Goal: Task Accomplishment & Management: Complete application form

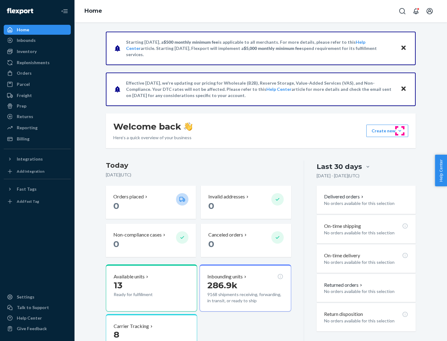
click at [400, 131] on button "Create new Create new inbound Create new order Create new product" at bounding box center [387, 131] width 42 height 12
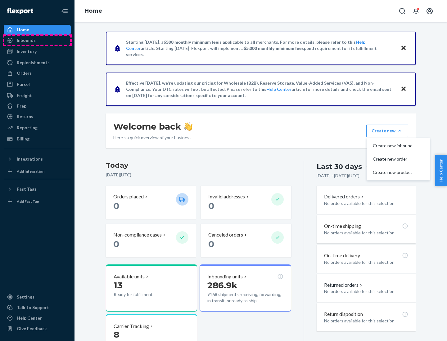
click at [37, 40] on div "Inbounds" at bounding box center [37, 40] width 66 height 9
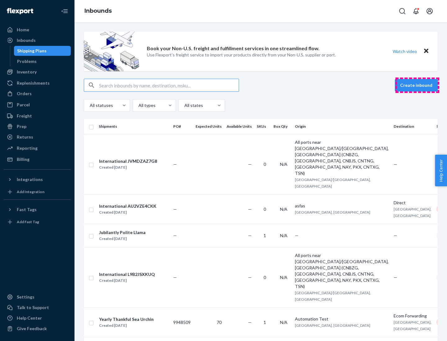
click at [417, 85] on button "Create inbound" at bounding box center [416, 85] width 43 height 12
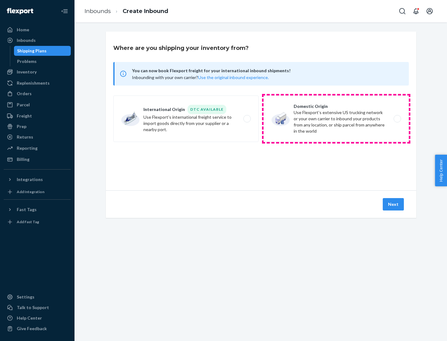
click at [336, 119] on label "Domestic Origin Use Flexport’s extensive US trucking network or your own carrie…" at bounding box center [335, 119] width 145 height 47
click at [397, 119] on input "Domestic Origin Use Flexport’s extensive US trucking network or your own carrie…" at bounding box center [399, 119] width 4 height 4
radio input "true"
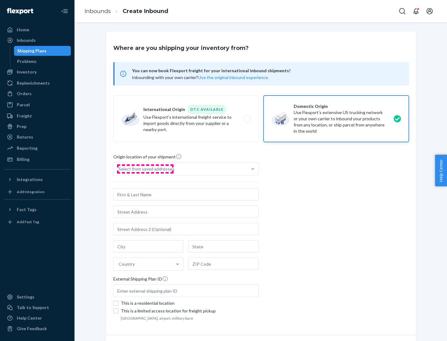
click at [145, 169] on div "Select from saved addresses" at bounding box center [147, 169] width 56 height 6
click at [119, 169] on input "Select from saved addresses" at bounding box center [119, 169] width 1 height 6
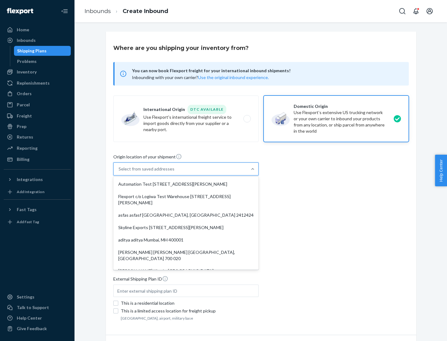
scroll to position [2, 0]
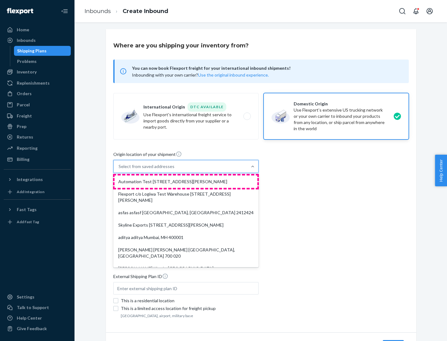
click at [186, 182] on div "Automation Test [STREET_ADDRESS][PERSON_NAME]" at bounding box center [185, 182] width 143 height 12
click at [119, 170] on input "option Automation Test [STREET_ADDRESS][PERSON_NAME]. 9 results available. Use …" at bounding box center [119, 166] width 1 height 6
type input "Automation Test"
type input "9th Floor"
type input "[GEOGRAPHIC_DATA]"
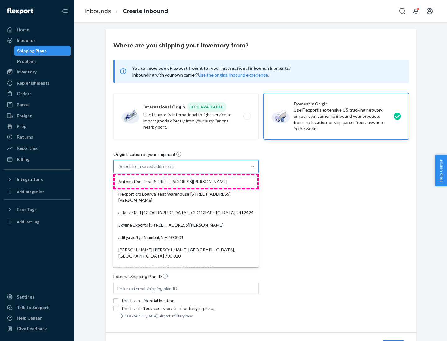
type input "CA"
type input "94104"
type input "[STREET_ADDRESS][PERSON_NAME]"
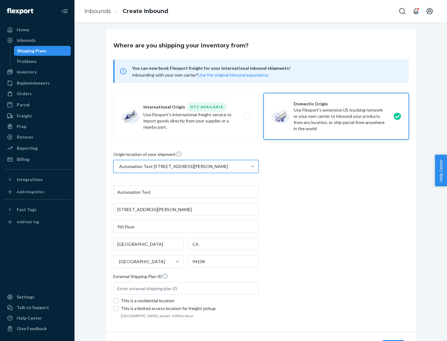
scroll to position [36, 0]
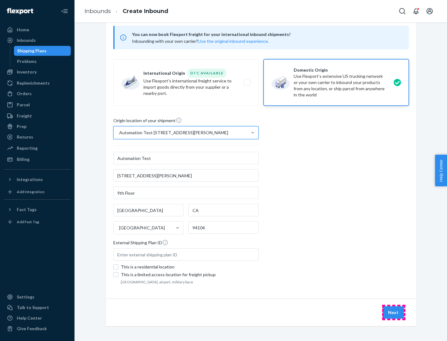
click at [393, 313] on button "Next" at bounding box center [392, 312] width 21 height 12
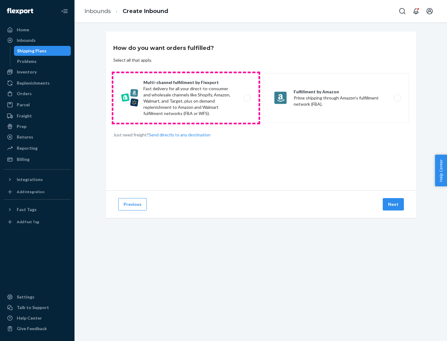
click at [186, 98] on label "Multi-channel fulfillment by Flexport Fast delivery for all your direct-to-cons…" at bounding box center [185, 98] width 145 height 50
click at [247, 98] on input "Multi-channel fulfillment by Flexport Fast delivery for all your direct-to-cons…" at bounding box center [249, 98] width 4 height 4
radio input "true"
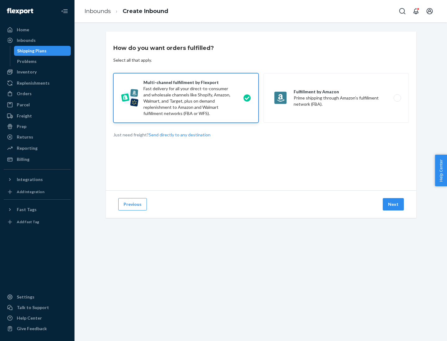
click at [393, 204] on button "Next" at bounding box center [392, 204] width 21 height 12
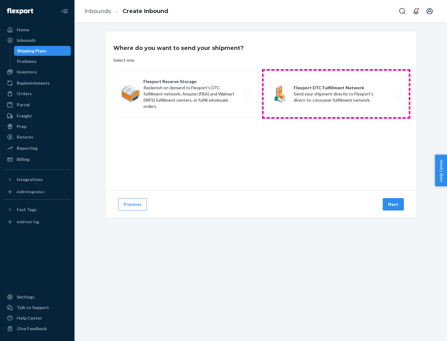
click at [336, 94] on label "Flexport DTC Fulfillment Network Send your shipment directly to Flexport's dire…" at bounding box center [335, 94] width 145 height 47
click at [397, 94] on input "Flexport DTC Fulfillment Network Send your shipment directly to Flexport's dire…" at bounding box center [399, 94] width 4 height 4
radio input "true"
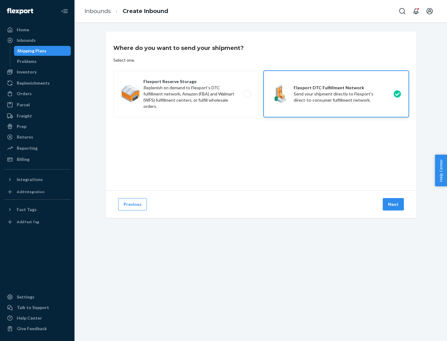
click at [393, 204] on button "Next" at bounding box center [392, 204] width 21 height 12
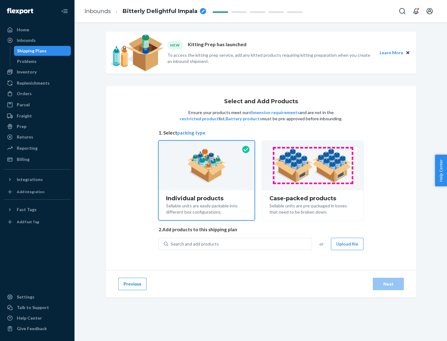
click at [313, 166] on img at bounding box center [312, 166] width 77 height 34
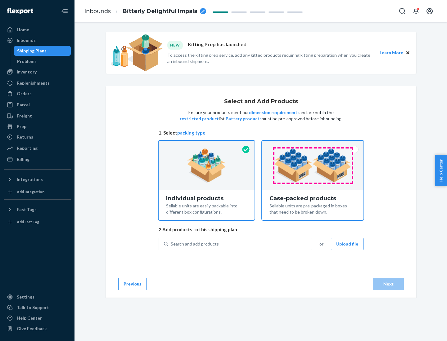
click at [313, 145] on input "Case-packed products Sellable units are pre-packaged in boxes that need to be b…" at bounding box center [313, 143] width 4 height 4
radio input "true"
radio input "false"
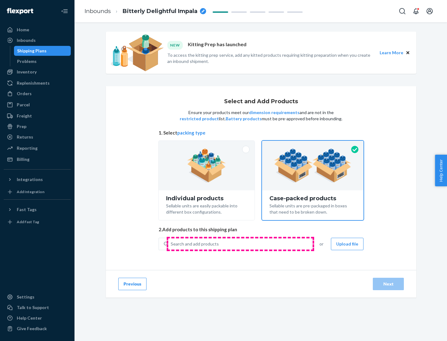
click at [240, 244] on div "Search and add products" at bounding box center [239, 244] width 143 height 11
click at [171, 244] on input "Search and add products" at bounding box center [171, 244] width 1 height 6
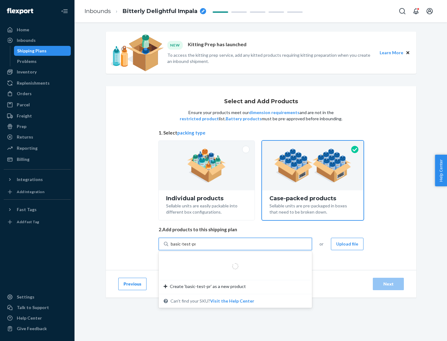
type input "basic-test-product-1"
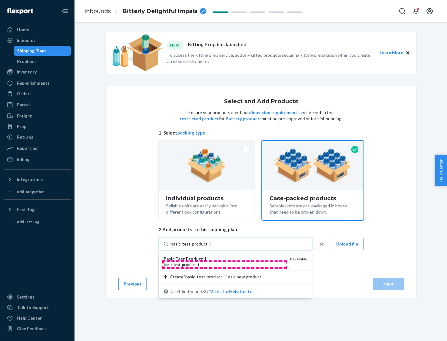
click at [224, 265] on div "basic - test - product - 1" at bounding box center [223, 264] width 121 height 5
click at [210, 247] on input "basic-test-product-1" at bounding box center [191, 244] width 40 height 6
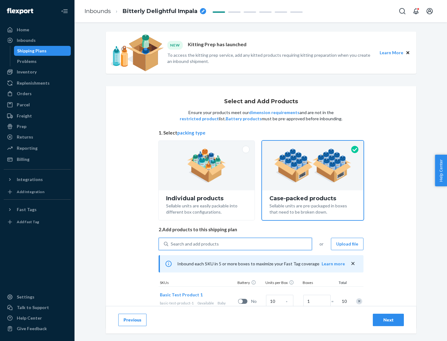
scroll to position [22, 0]
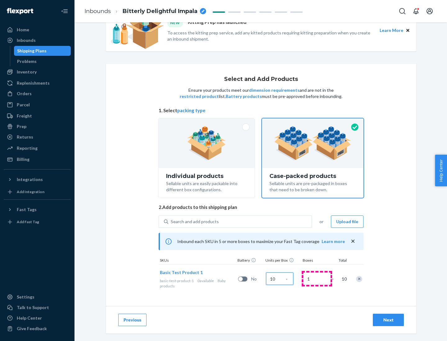
type input "10"
type input "7"
click at [388, 320] on div "Next" at bounding box center [388, 320] width 20 height 6
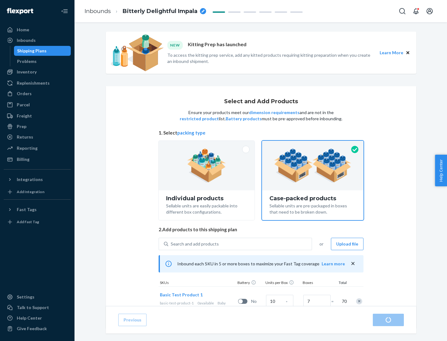
radio input "true"
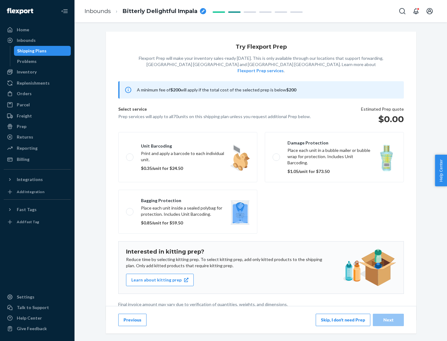
scroll to position [2, 0]
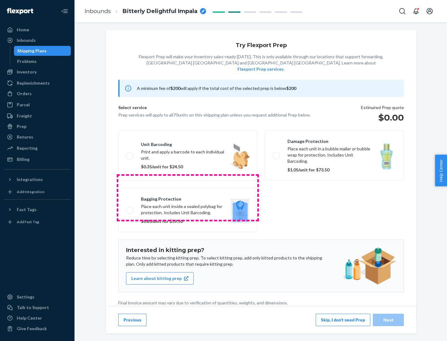
click at [188, 198] on label "Bagging protection Place each unit inside a sealed polybag for protection. Incl…" at bounding box center [187, 210] width 139 height 44
click at [130, 208] on input "Bagging protection Place each unit inside a sealed polybag for protection. Incl…" at bounding box center [128, 210] width 4 height 4
checkbox input "true"
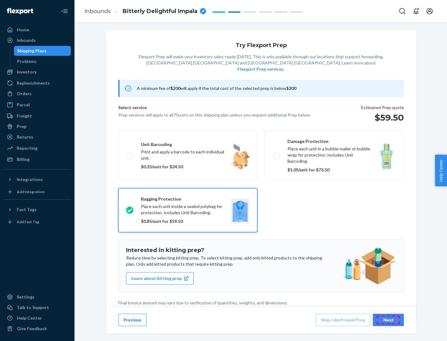
click at [388, 320] on div "Next" at bounding box center [388, 320] width 20 height 6
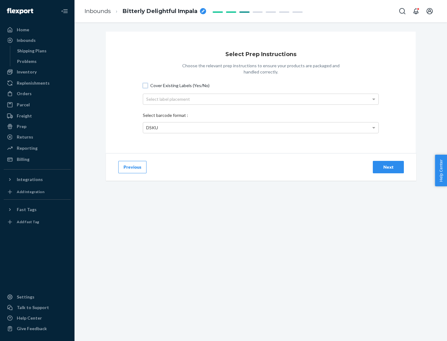
click at [145, 85] on input "Cover Existing Labels (Yes/No)" at bounding box center [145, 85] width 5 height 5
checkbox input "true"
click at [261, 99] on div "Select label placement" at bounding box center [260, 99] width 235 height 11
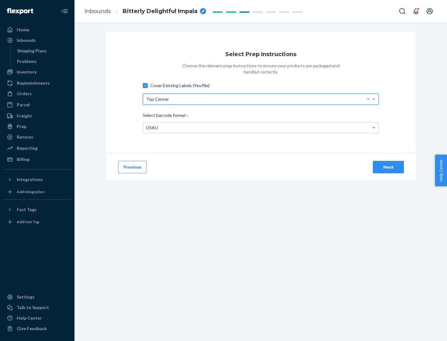
click at [261, 127] on div "DSKU" at bounding box center [260, 128] width 235 height 11
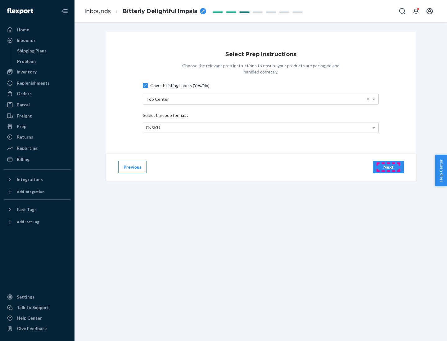
click at [388, 167] on div "Next" at bounding box center [388, 167] width 20 height 6
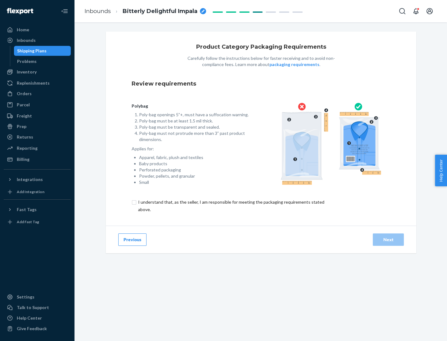
click at [230, 206] on input "checkbox" at bounding box center [235, 206] width 206 height 15
checkbox input "true"
click at [388, 239] on div "Next" at bounding box center [388, 240] width 20 height 6
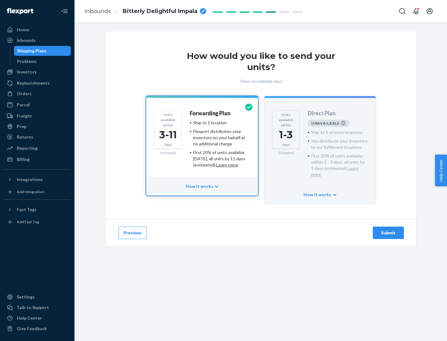
click at [210, 113] on h4 "Forwarding Plan" at bounding box center [210, 113] width 41 height 6
click at [388, 230] on div "Submit" at bounding box center [388, 233] width 20 height 6
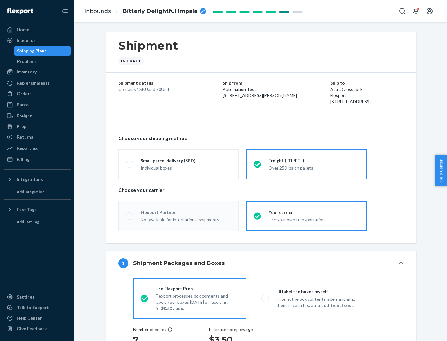
radio input "true"
radio input "false"
radio input "true"
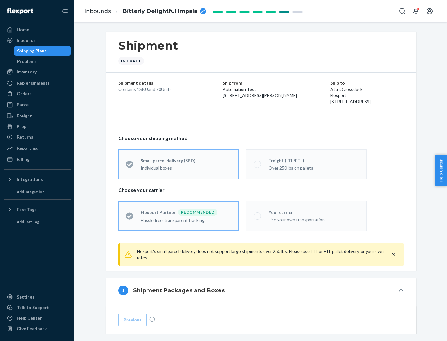
click at [306, 164] on div "Over 250 lbs on pallets" at bounding box center [313, 167] width 91 height 7
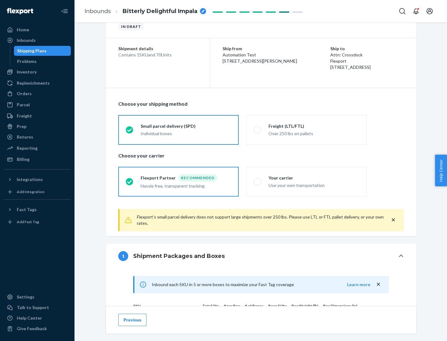
click at [306, 181] on div "Use your own transportation" at bounding box center [313, 184] width 91 height 7
click at [257, 181] on input "Your carrier Use your own transportation" at bounding box center [255, 182] width 4 height 4
radio input "true"
radio input "false"
